Goal: Browse casually

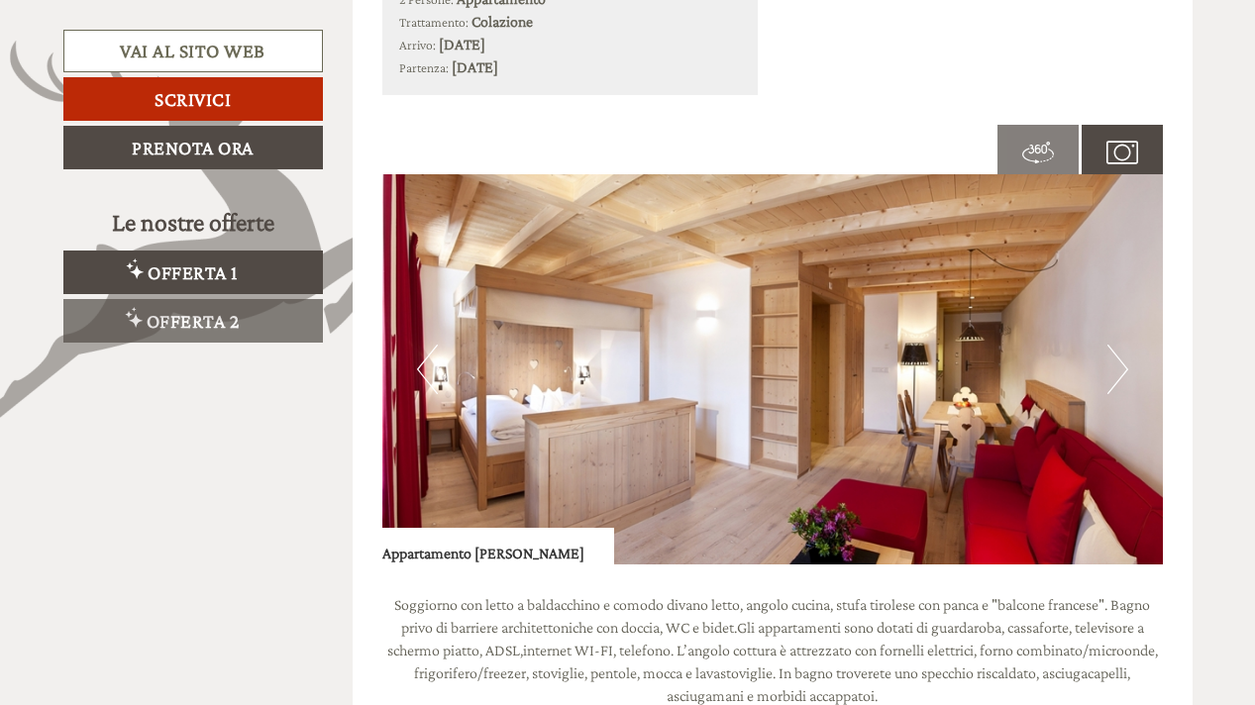
scroll to position [1237, 0]
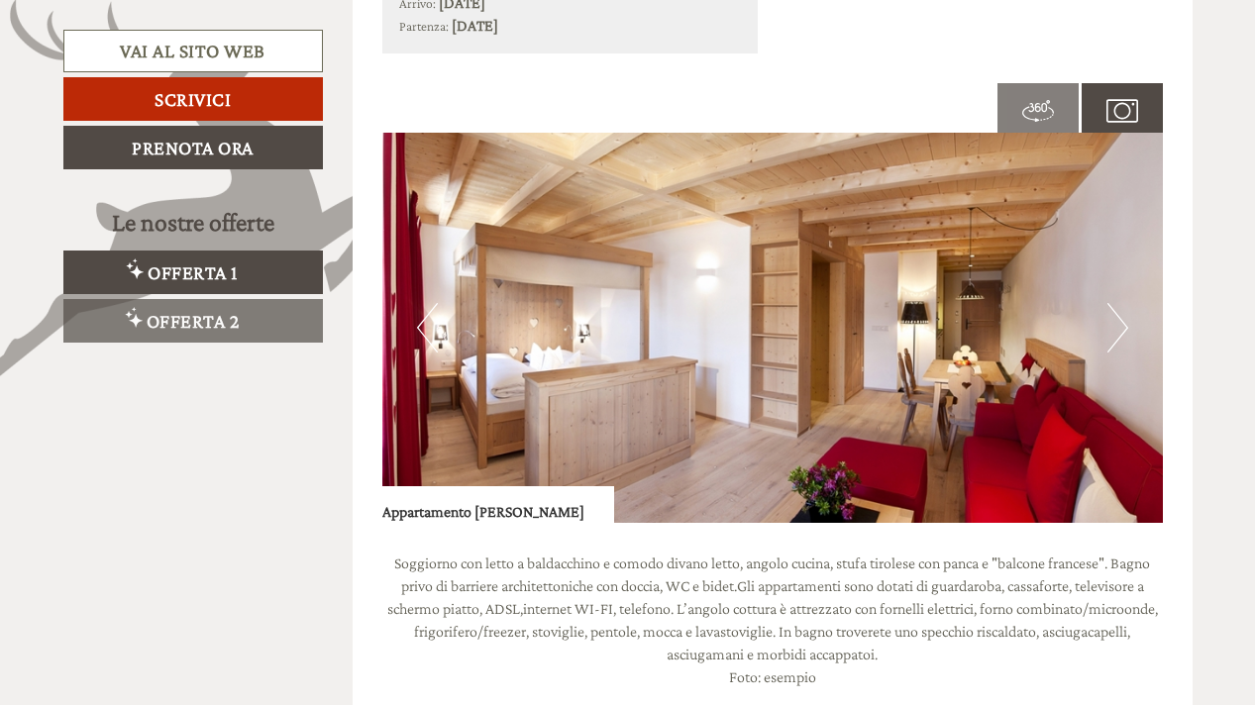
click at [1119, 330] on button "Next" at bounding box center [1117, 328] width 21 height 50
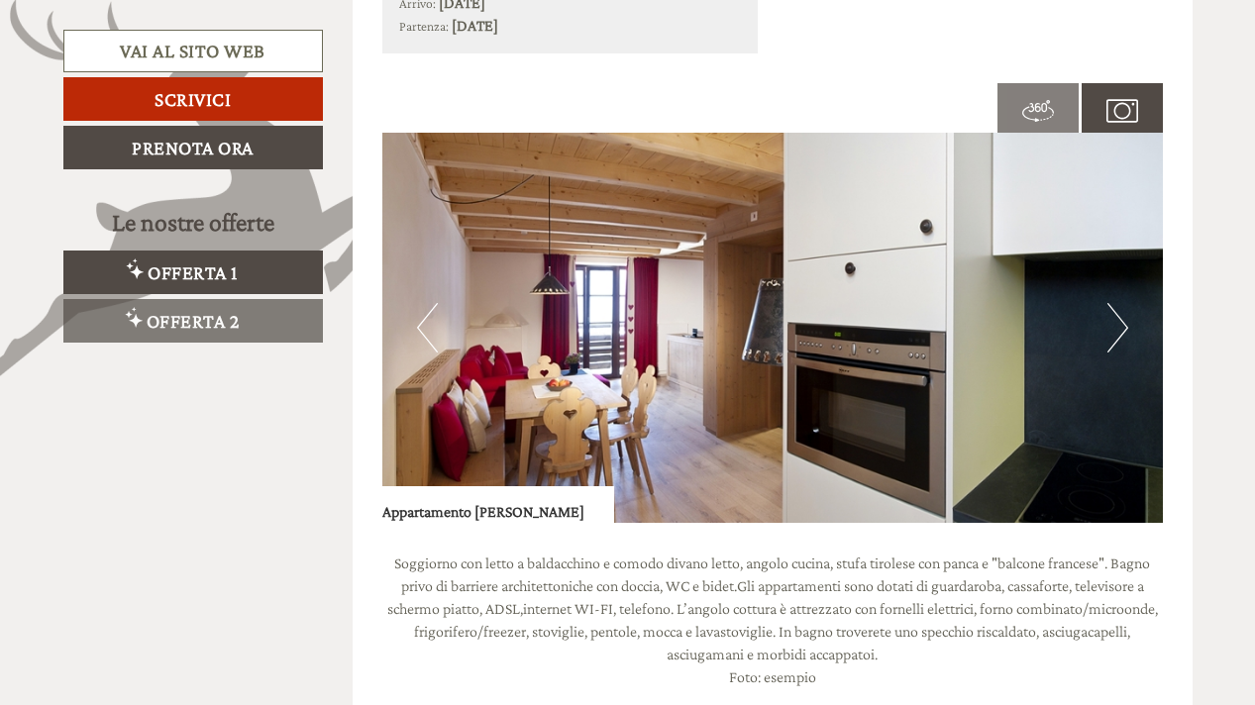
click at [1119, 330] on button "Next" at bounding box center [1117, 328] width 21 height 50
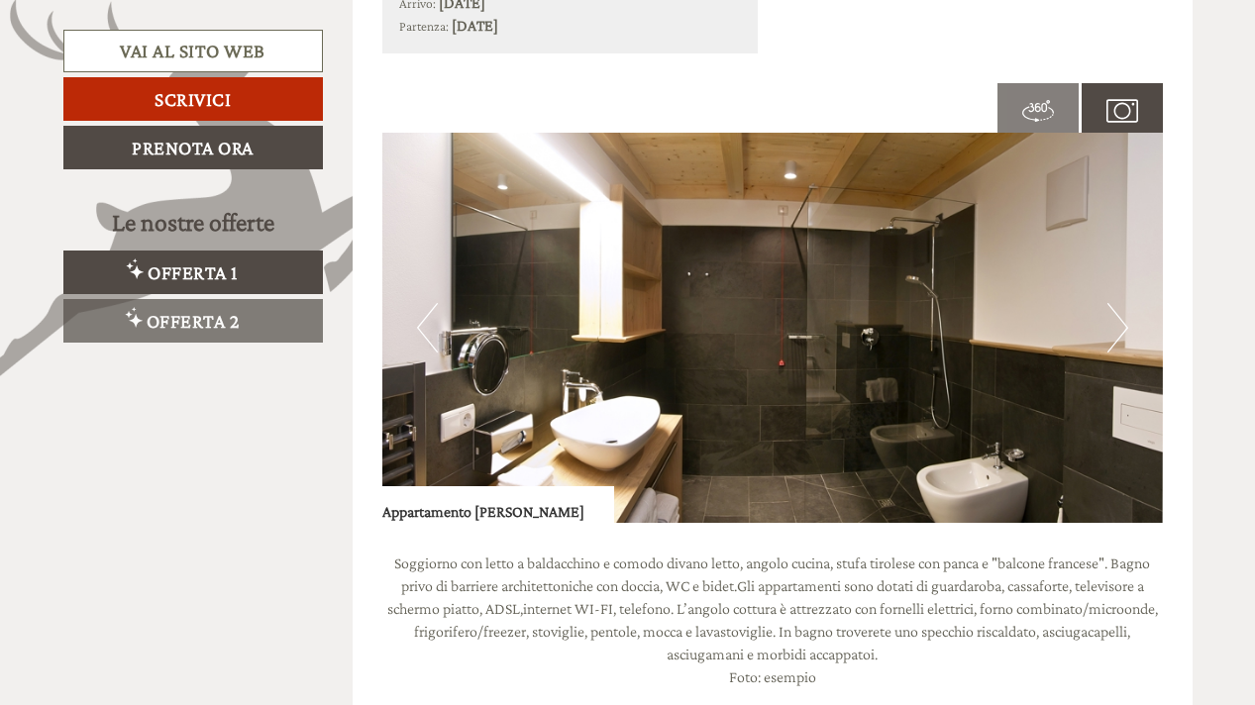
click at [1119, 330] on button "Next" at bounding box center [1117, 328] width 21 height 50
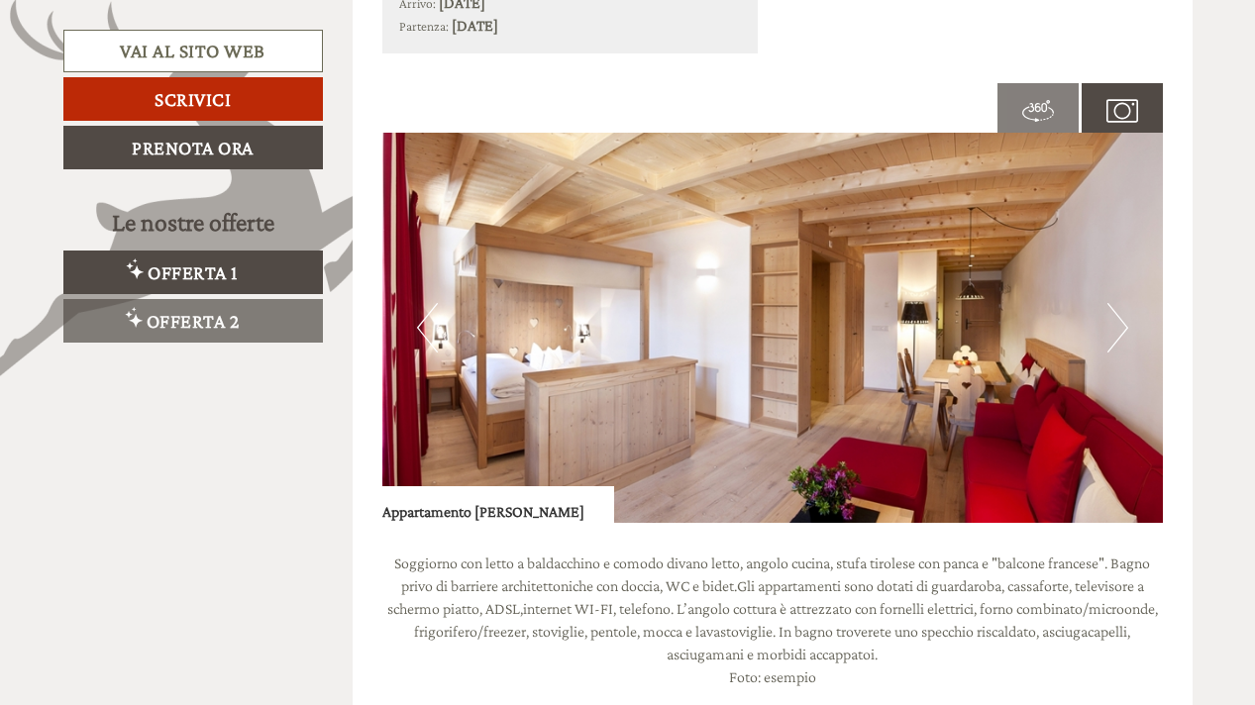
click at [1119, 330] on button "Next" at bounding box center [1117, 328] width 21 height 50
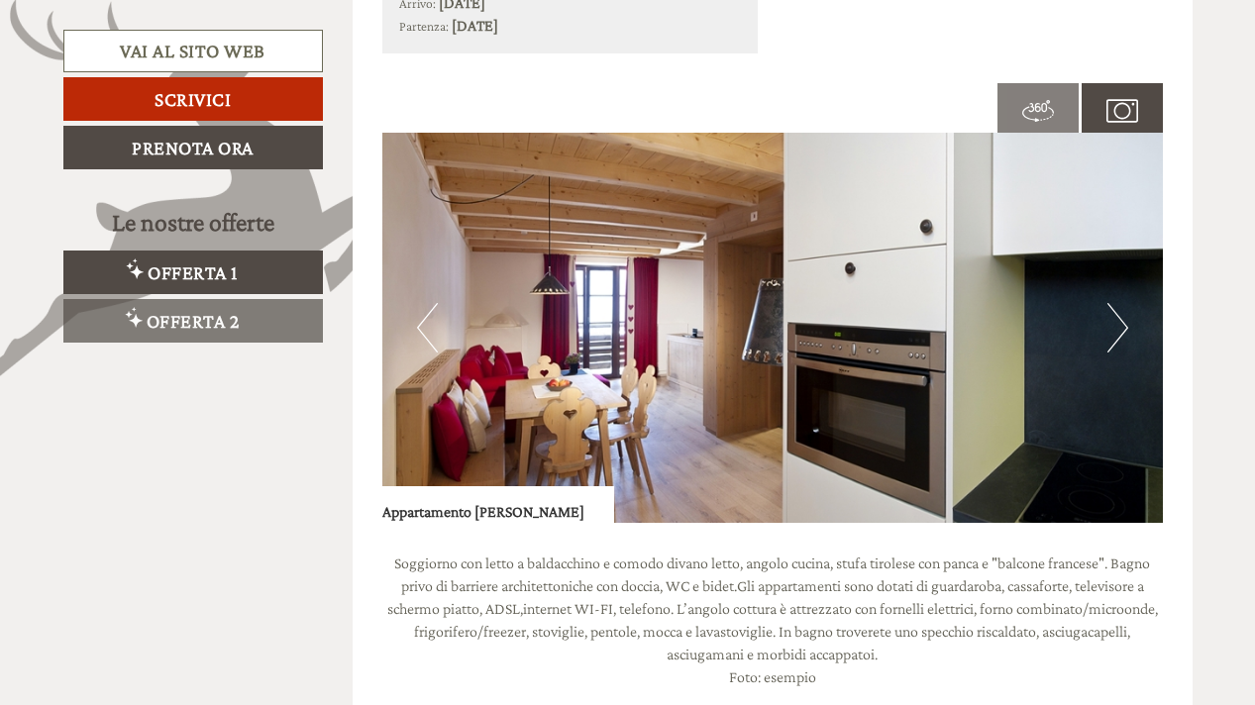
click at [1119, 330] on button "Next" at bounding box center [1117, 328] width 21 height 50
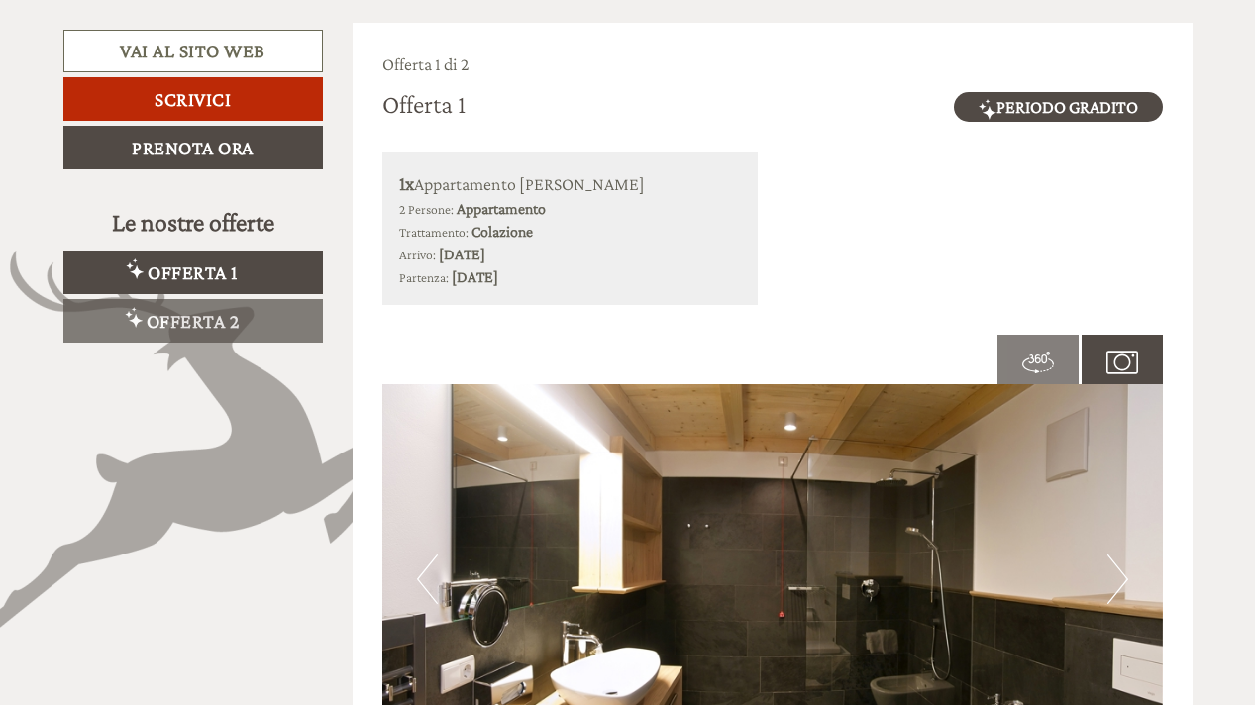
scroll to position [952, 0]
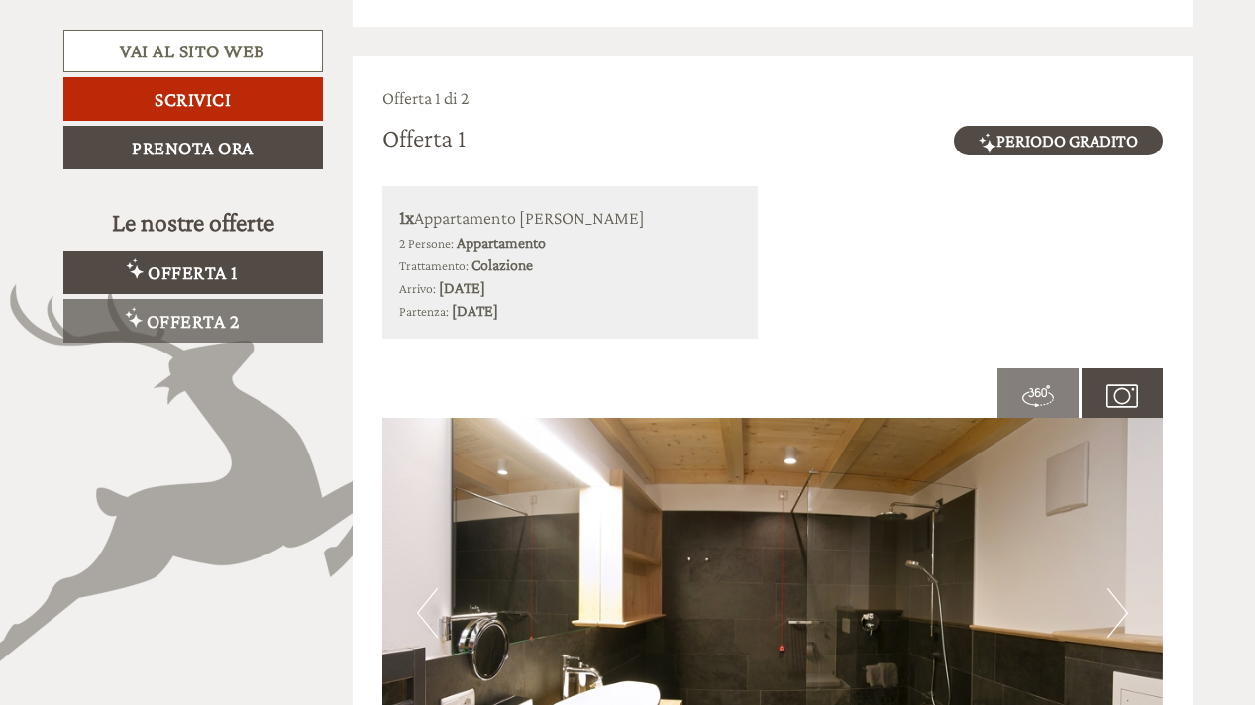
click at [1108, 596] on button "Next" at bounding box center [1117, 613] width 21 height 50
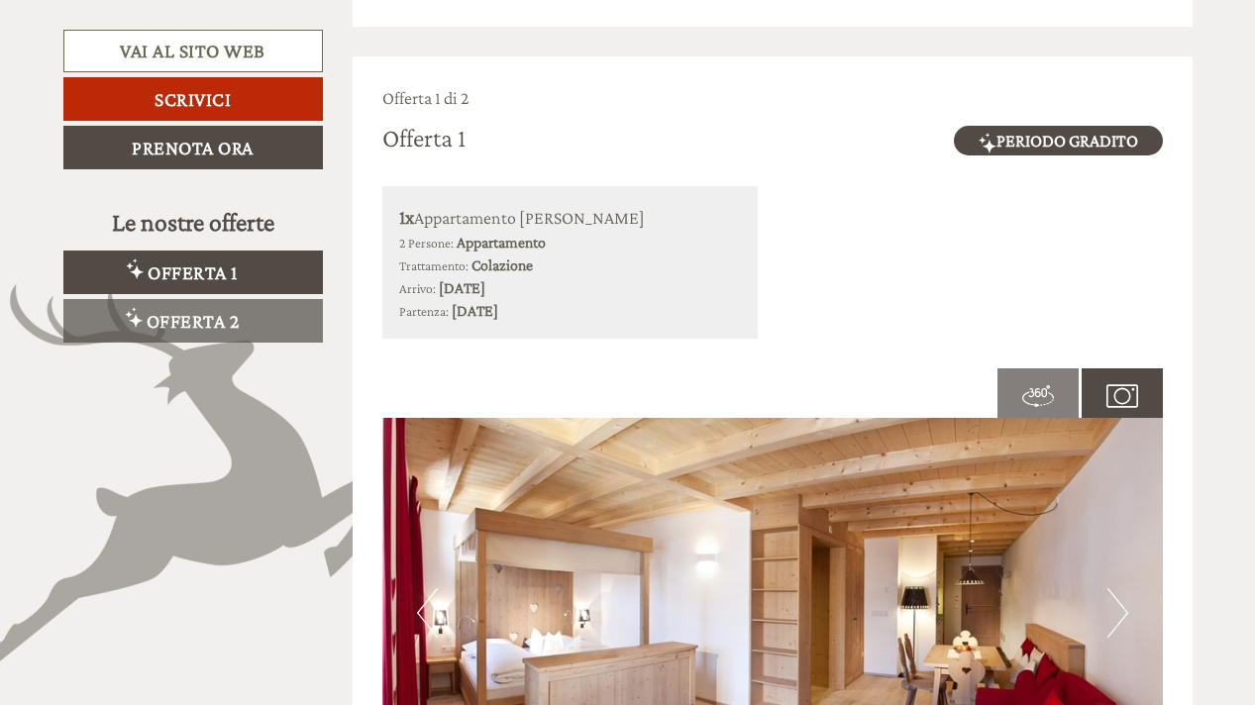
click at [1032, 369] on span at bounding box center [1037, 393] width 81 height 71
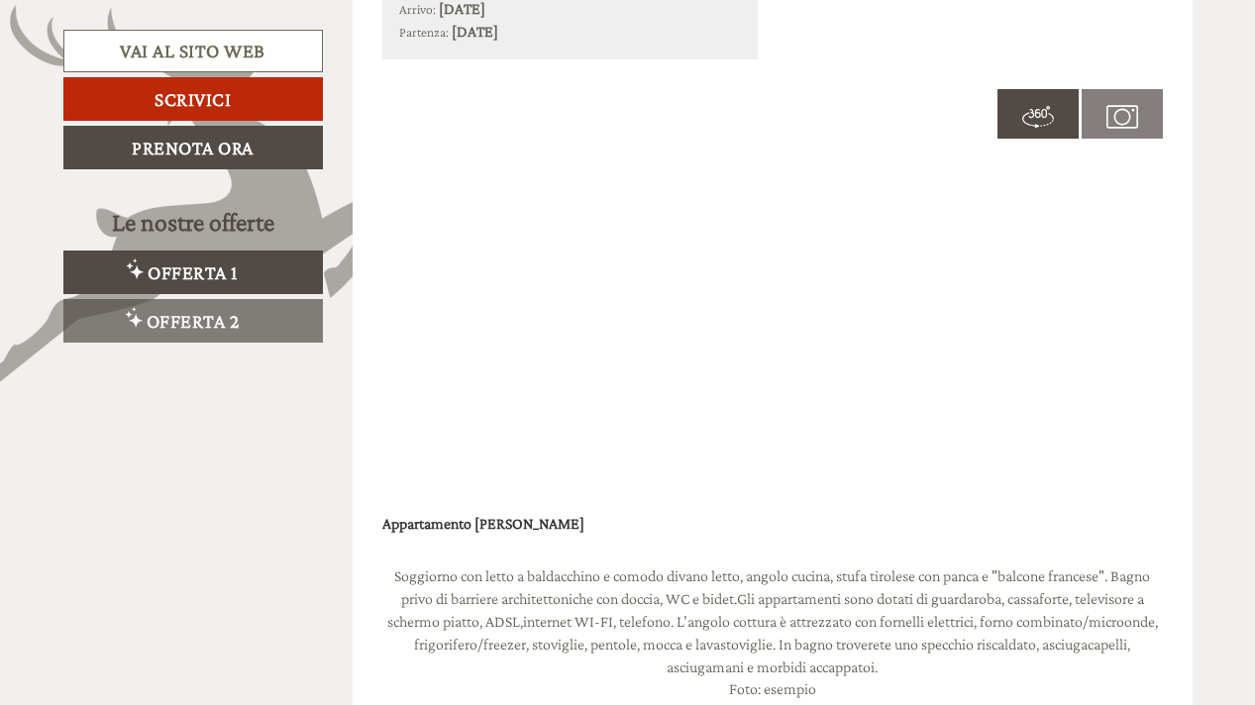
scroll to position [1252, 0]
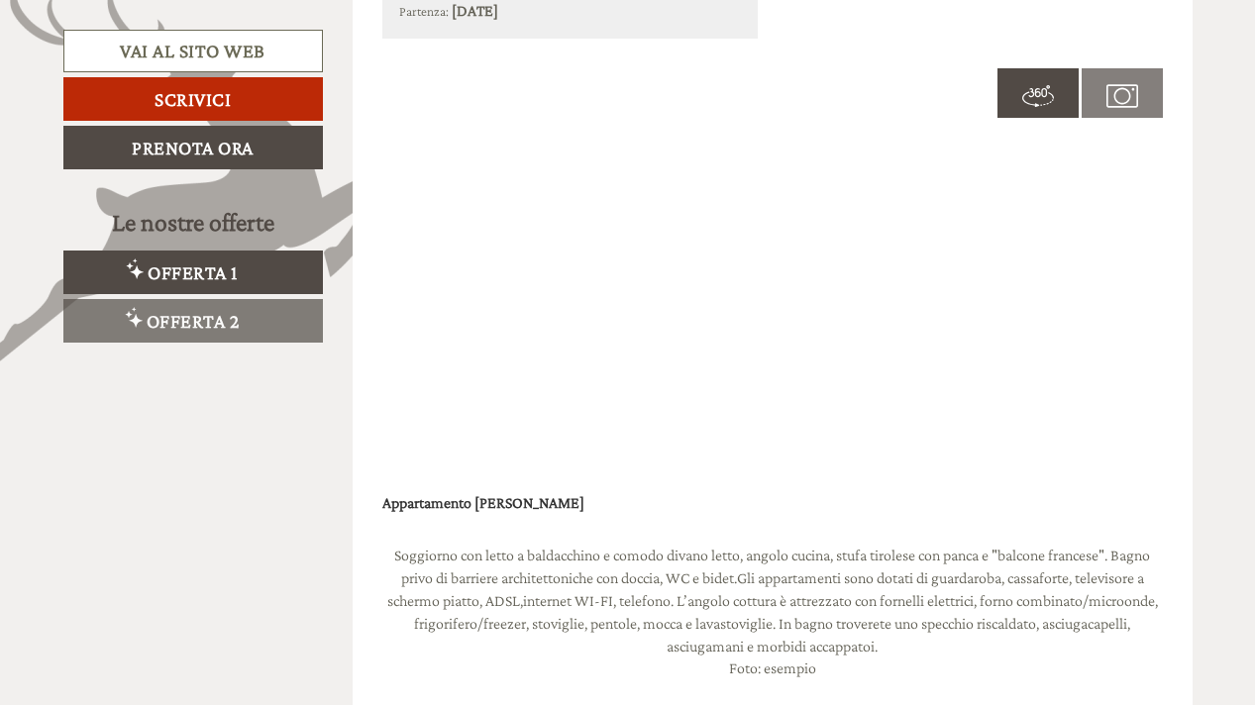
click at [1111, 81] on img at bounding box center [1122, 96] width 32 height 32
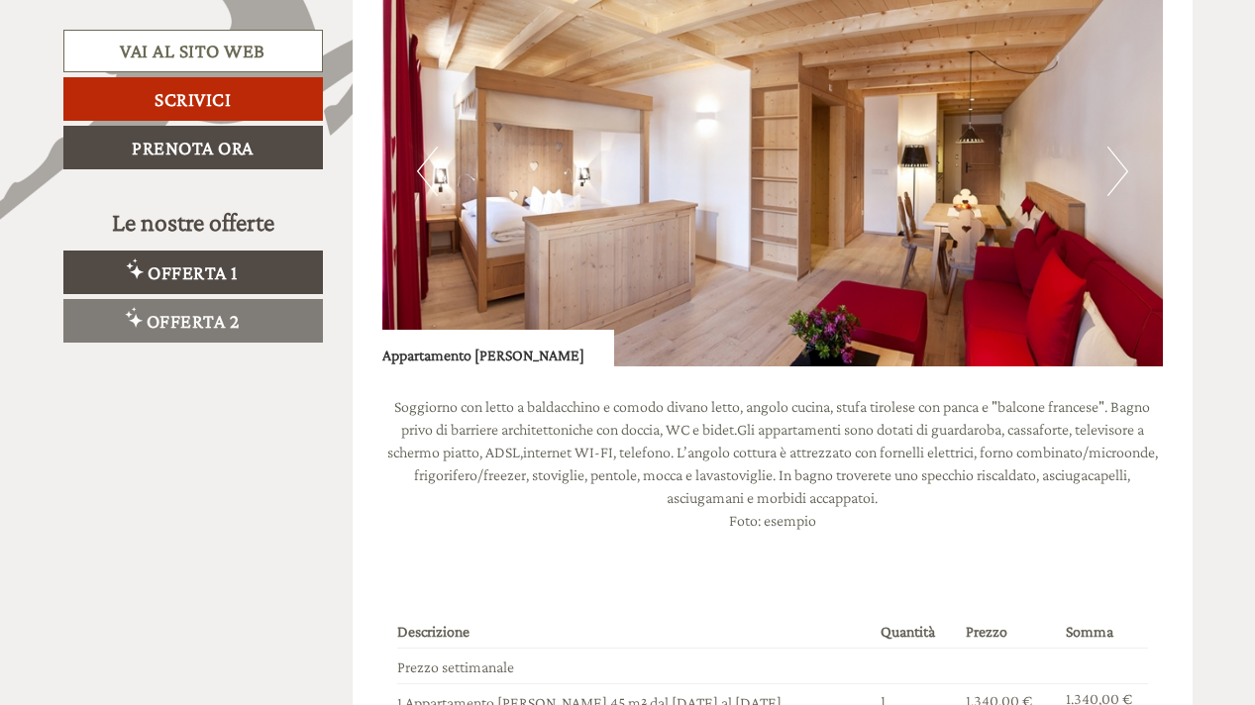
scroll to position [1242, 0]
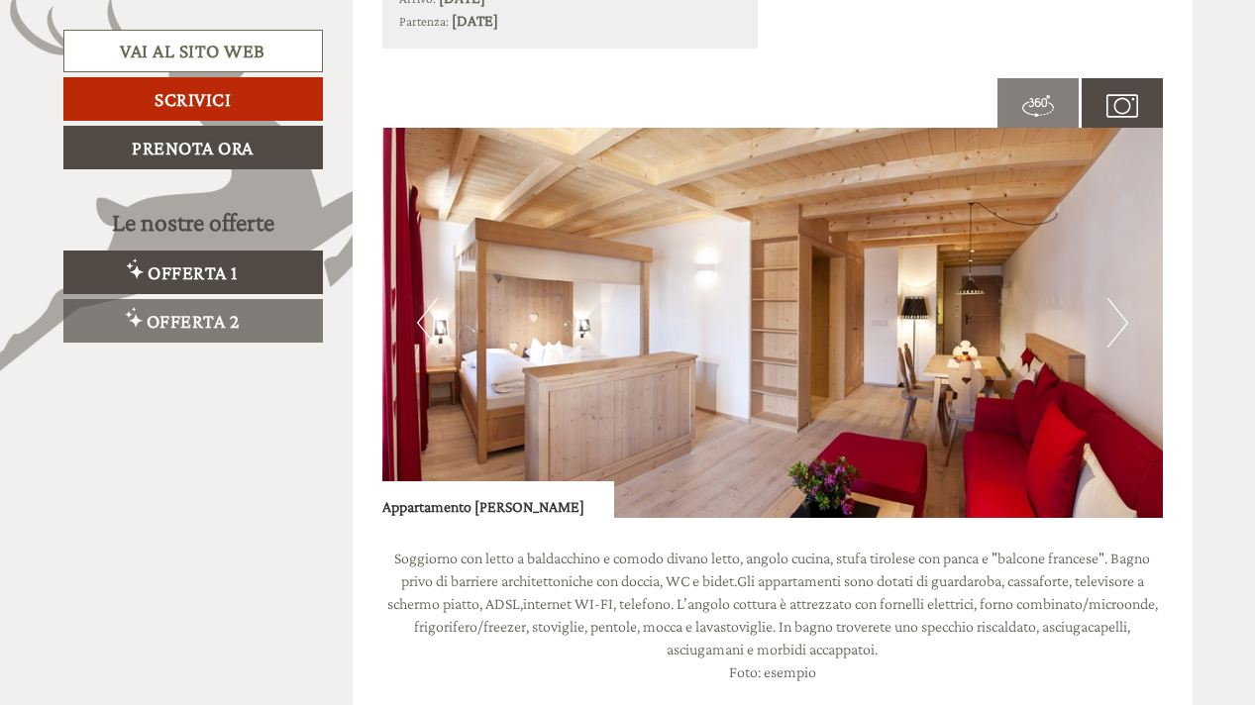
click at [1114, 325] on button "Next" at bounding box center [1117, 323] width 21 height 50
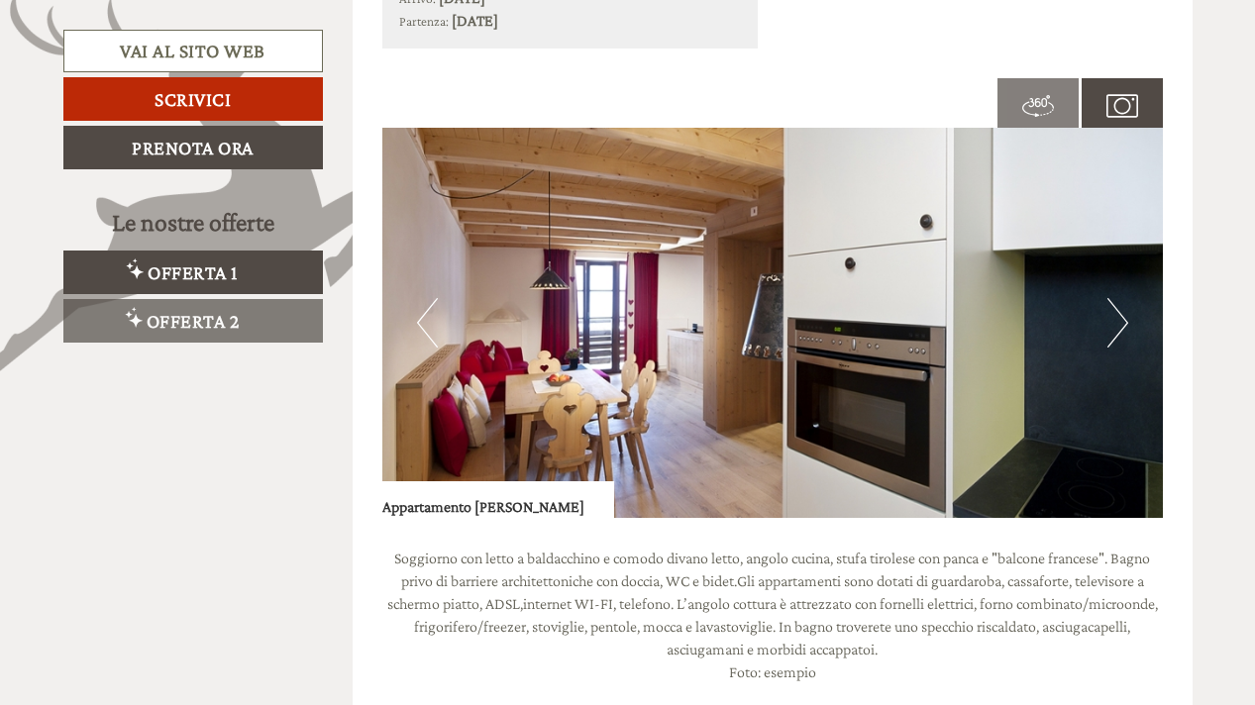
click at [1114, 325] on button "Next" at bounding box center [1117, 323] width 21 height 50
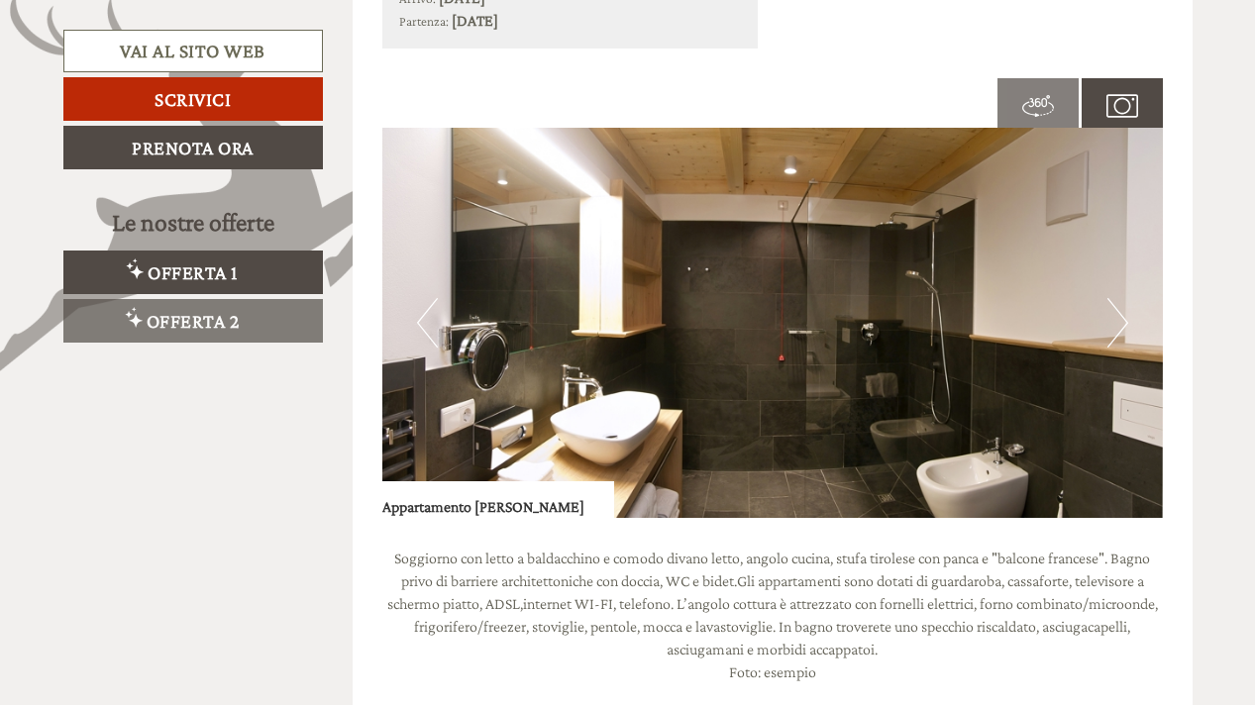
click at [1114, 325] on button "Next" at bounding box center [1117, 323] width 21 height 50
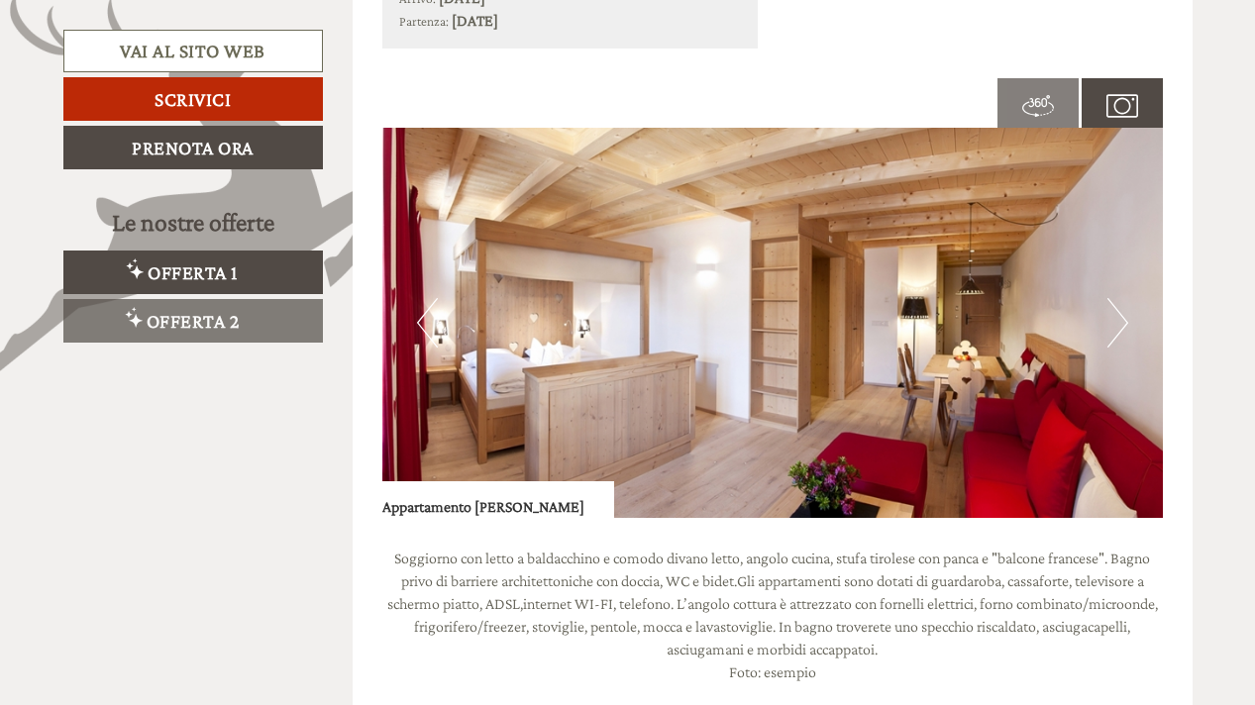
click at [1114, 325] on button "Next" at bounding box center [1117, 323] width 21 height 50
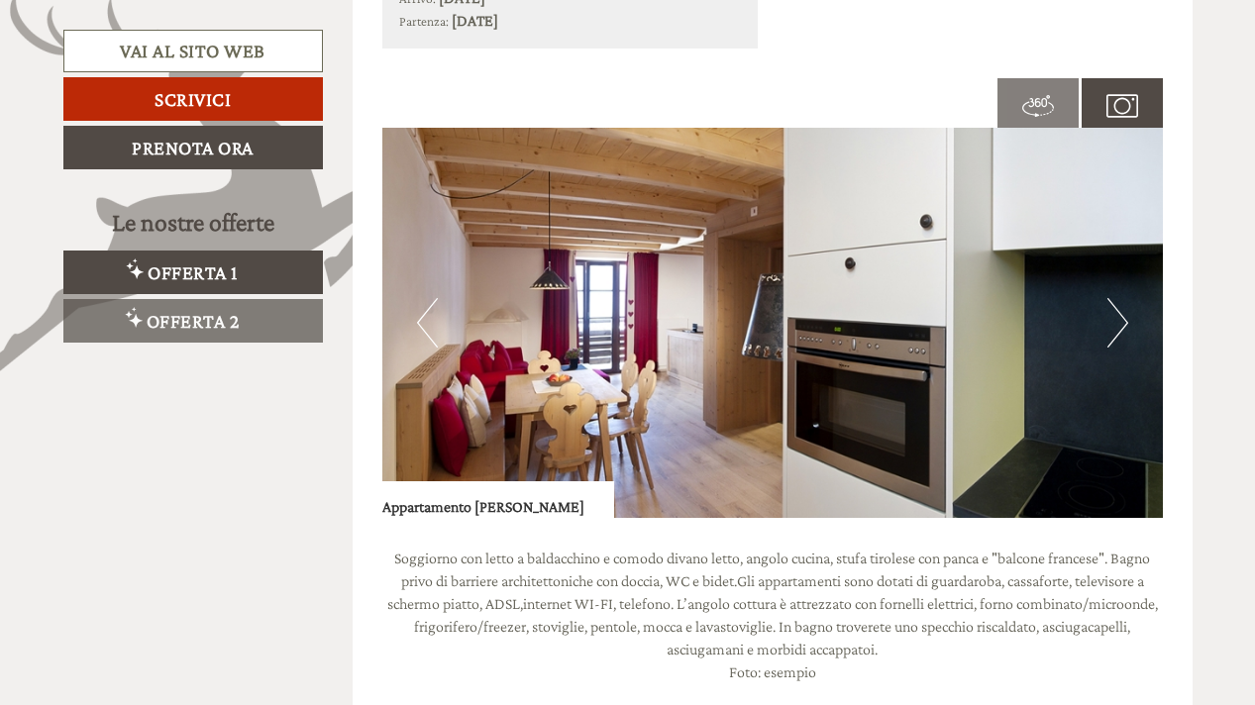
click at [1114, 325] on button "Next" at bounding box center [1117, 323] width 21 height 50
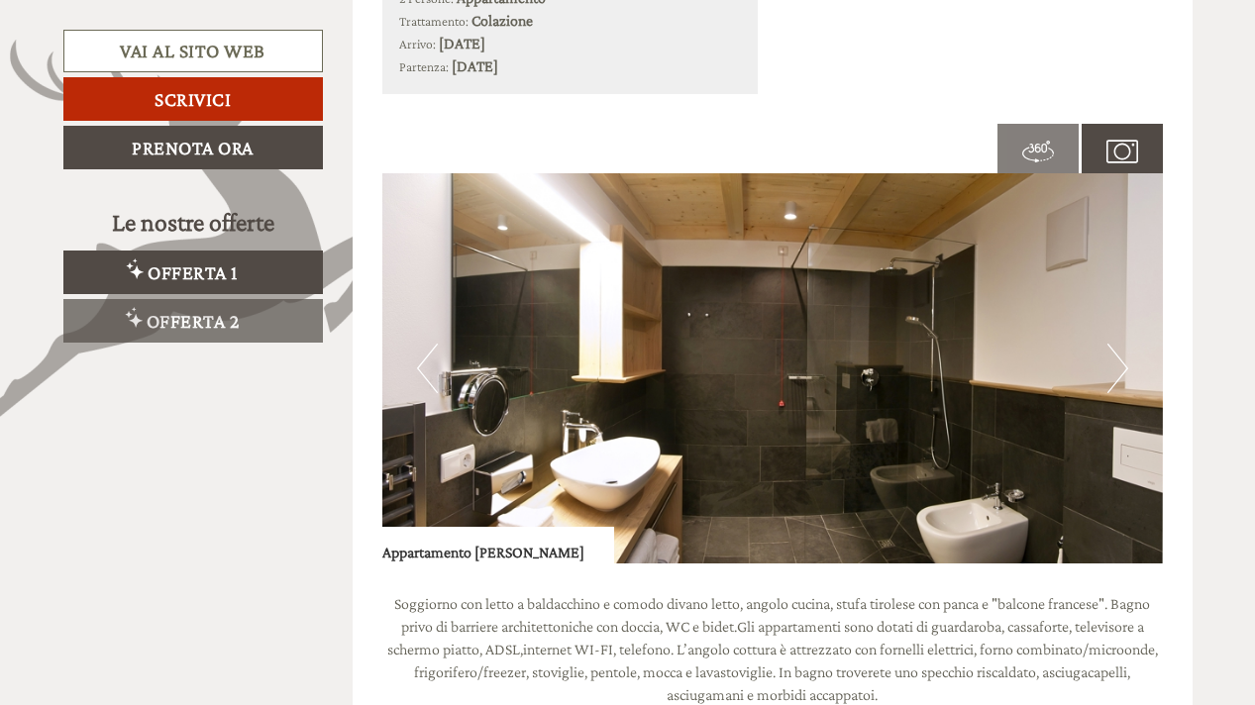
scroll to position [1254, 0]
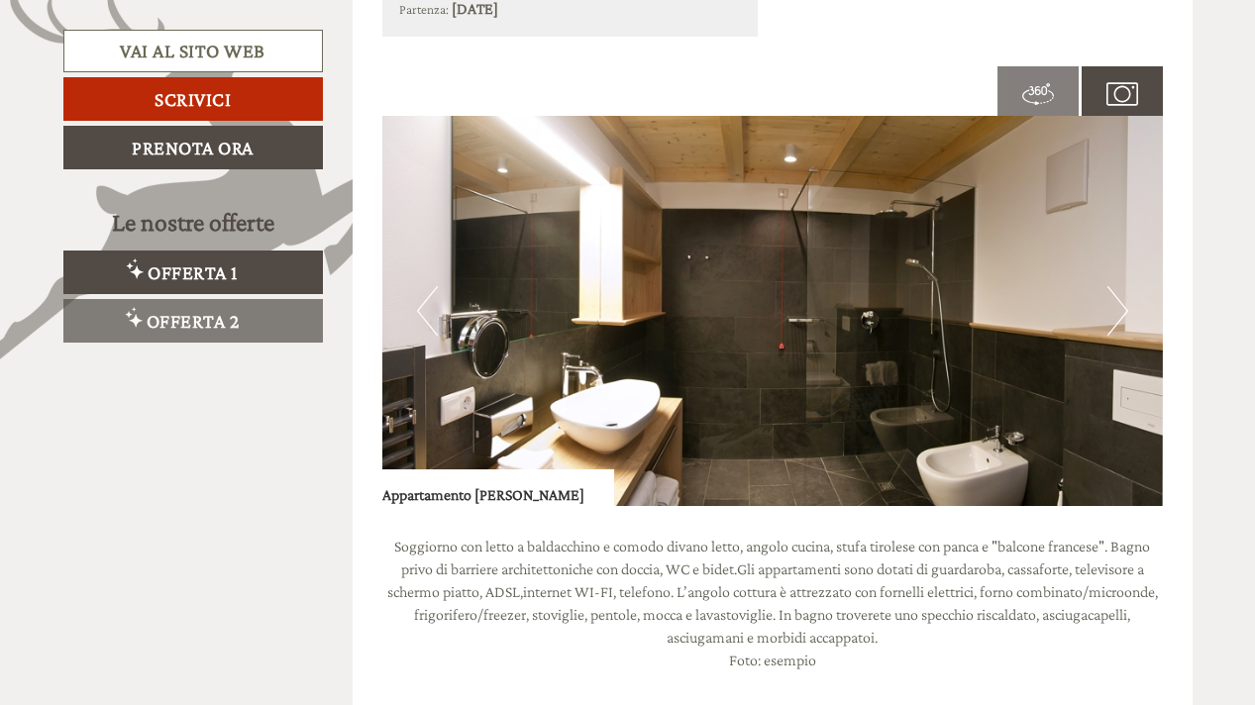
click at [1114, 325] on button "Next" at bounding box center [1117, 311] width 21 height 50
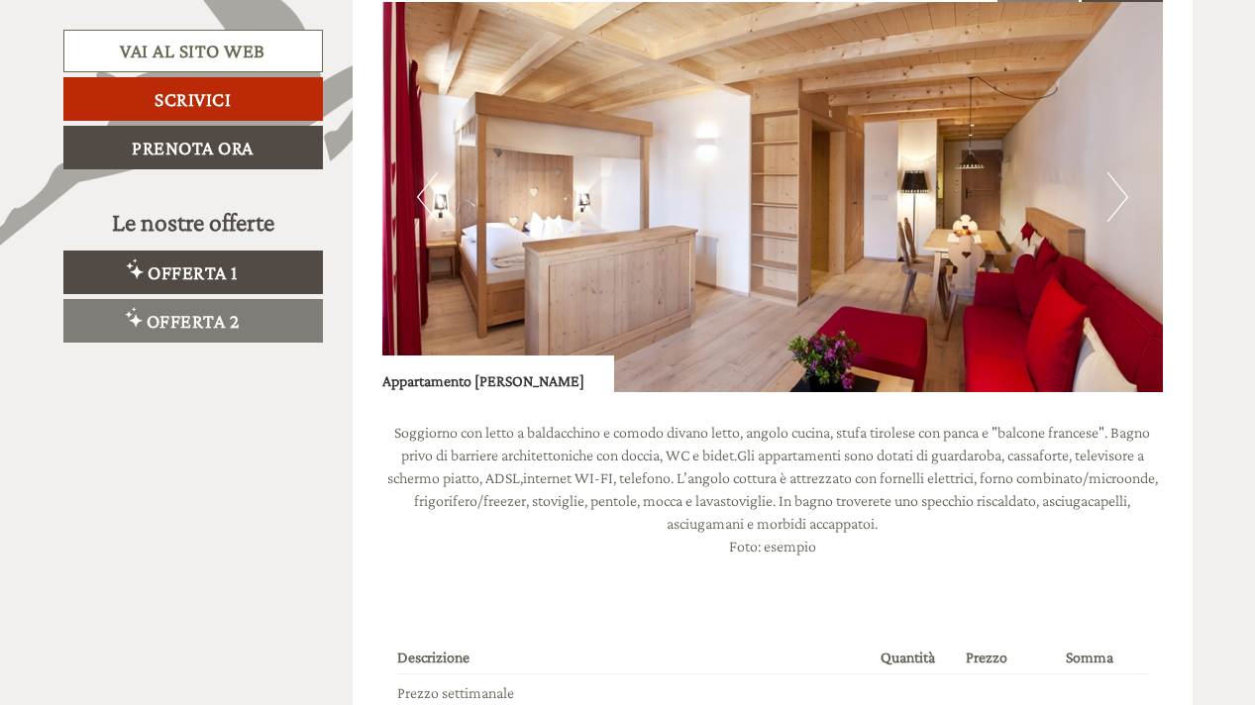
scroll to position [1267, 0]
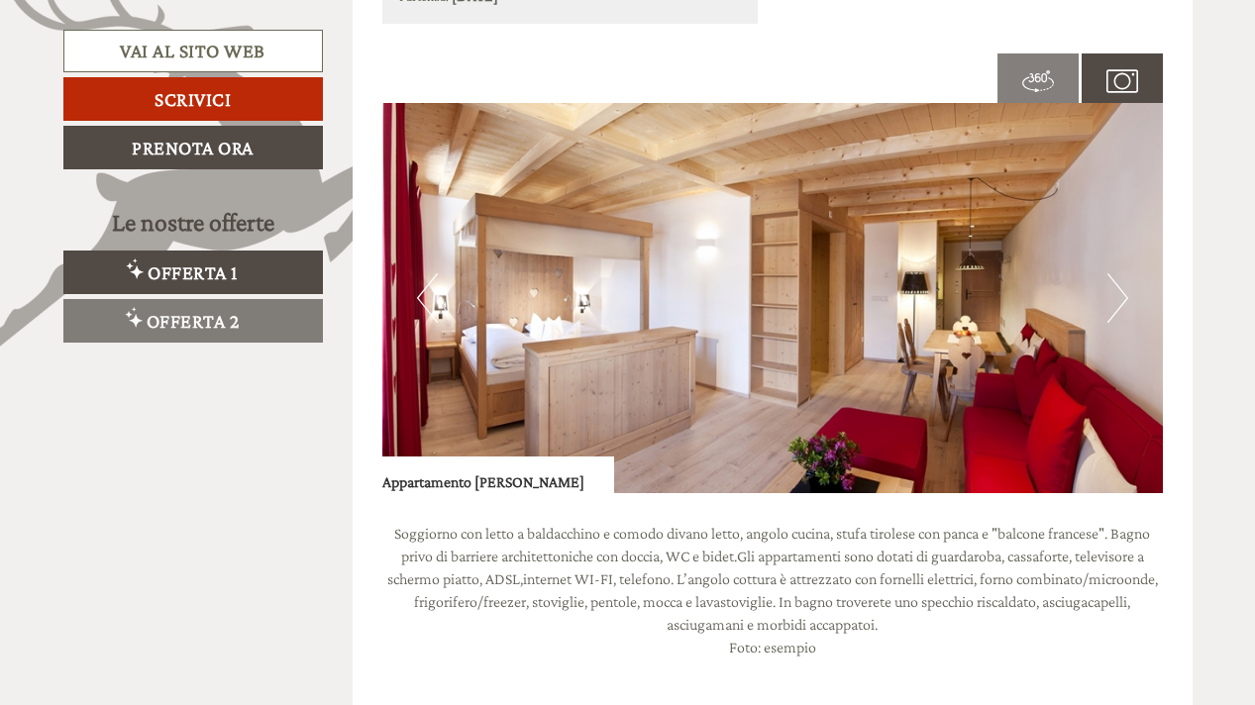
click at [1126, 299] on button "Next" at bounding box center [1117, 298] width 21 height 50
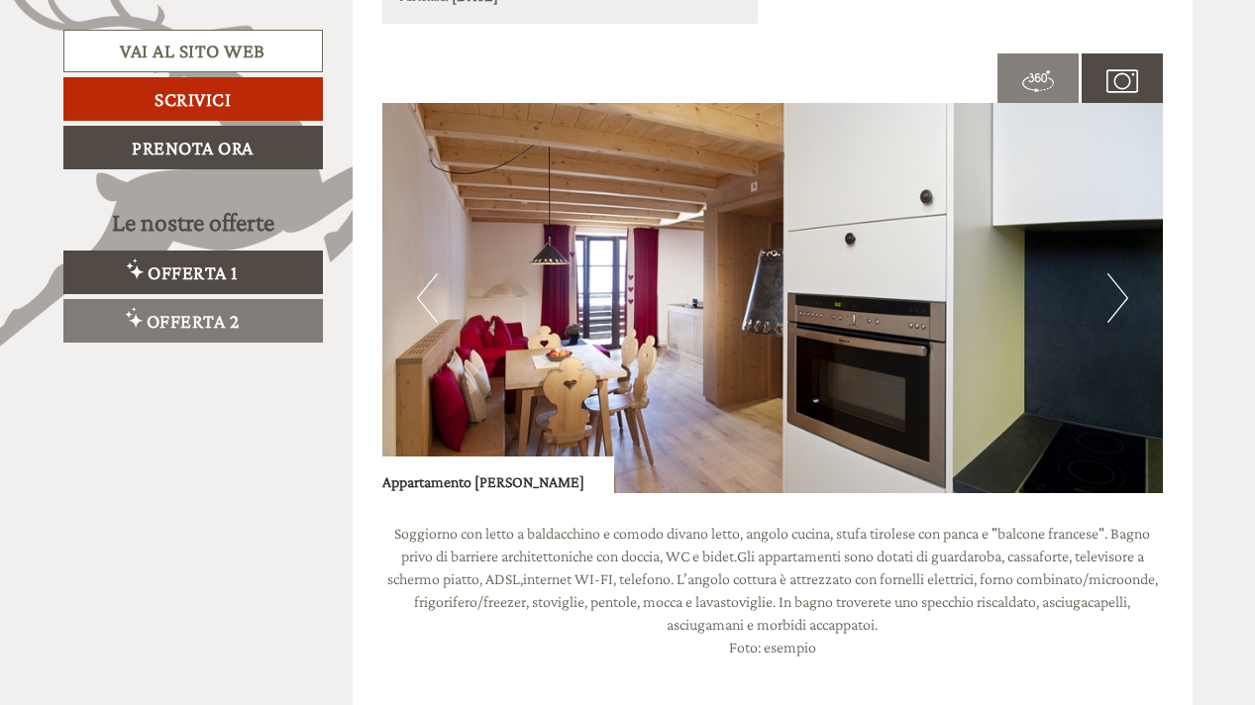
click at [1126, 299] on button "Next" at bounding box center [1117, 298] width 21 height 50
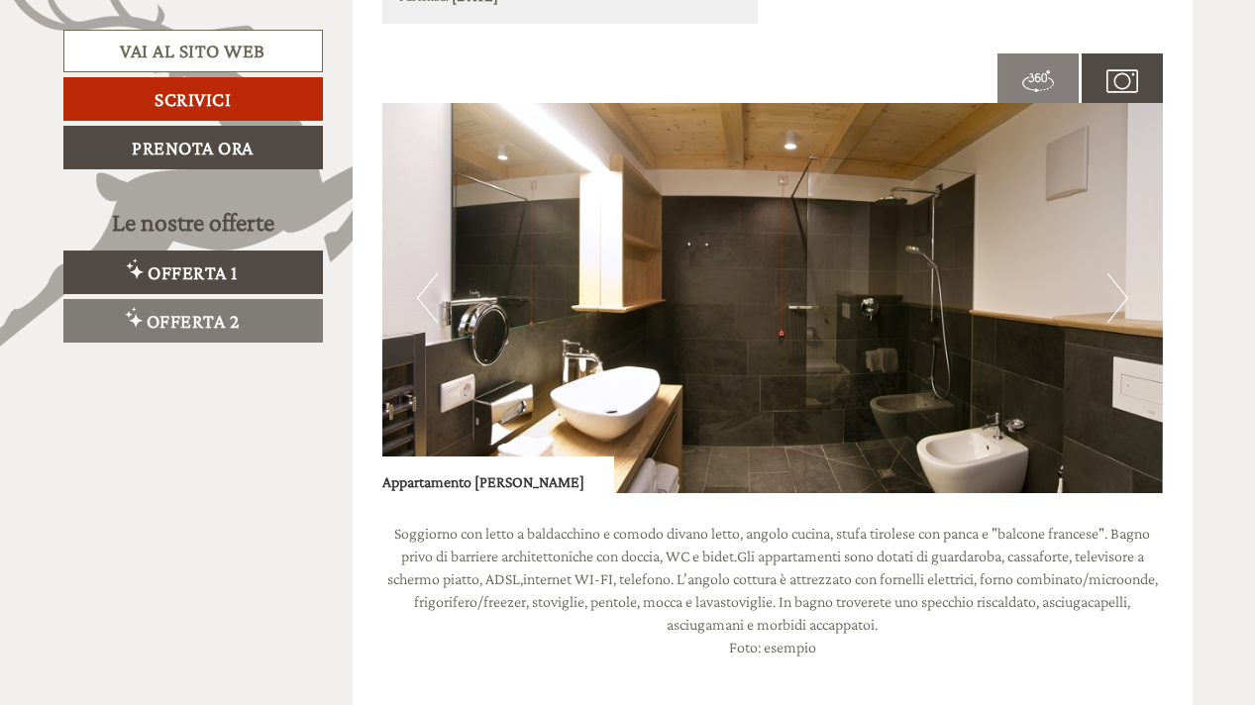
click at [1128, 300] on img at bounding box center [772, 298] width 780 height 390
click at [1126, 300] on button "Next" at bounding box center [1117, 298] width 21 height 50
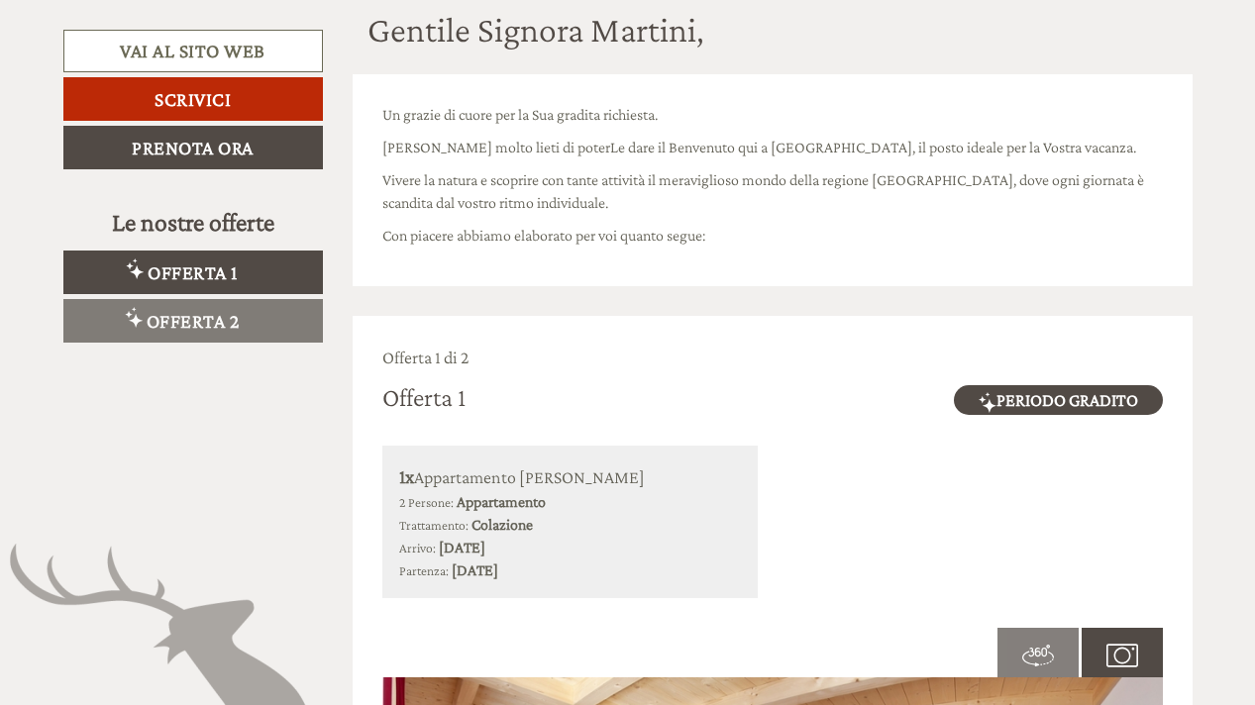
scroll to position [858, 0]
